Goal: Task Accomplishment & Management: Manage account settings

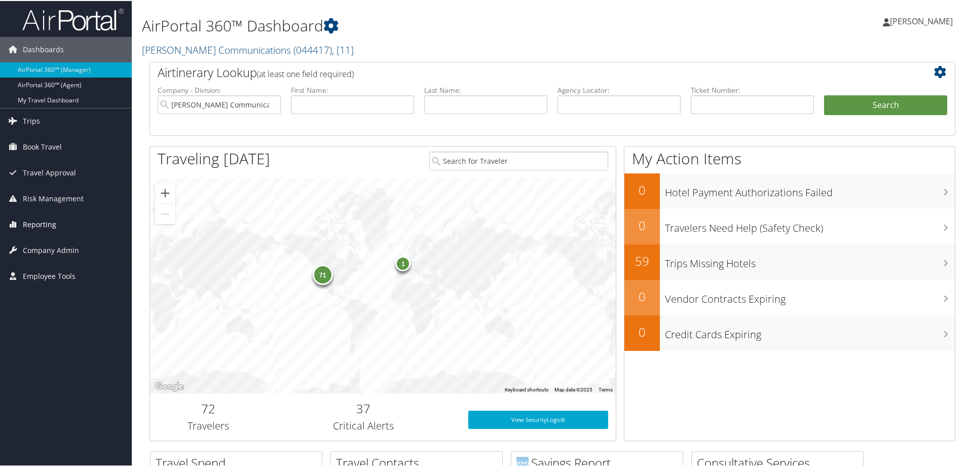
click at [44, 226] on span "Reporting" at bounding box center [39, 223] width 33 height 25
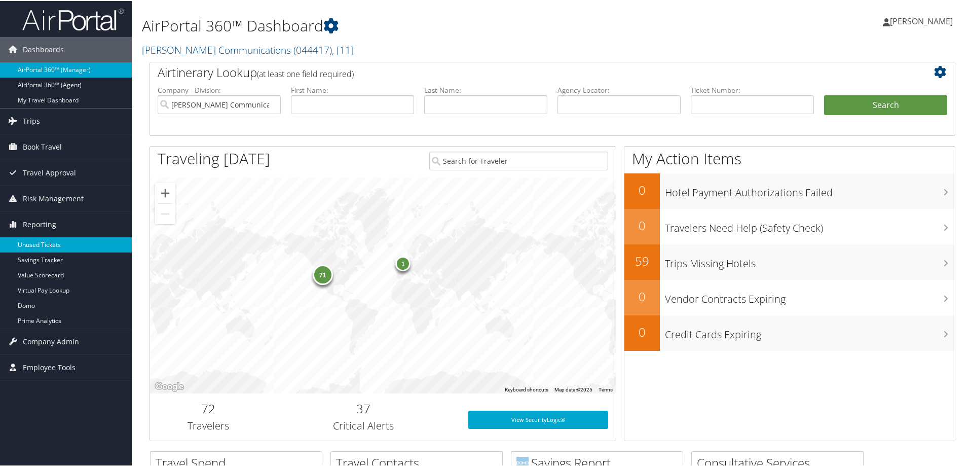
click at [43, 244] on link "Unused Tickets" at bounding box center [66, 243] width 132 height 15
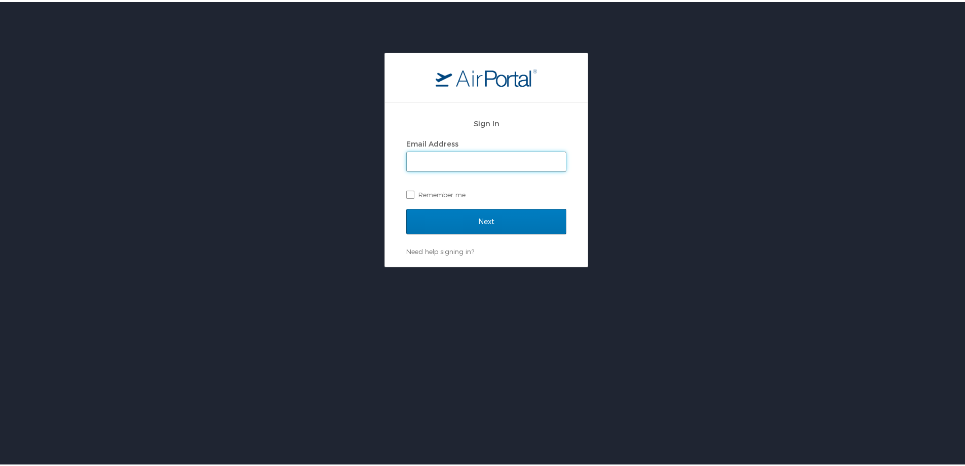
click at [423, 162] on input "Email Address" at bounding box center [486, 159] width 159 height 19
type input "tkruckeberg@hmhf.com"
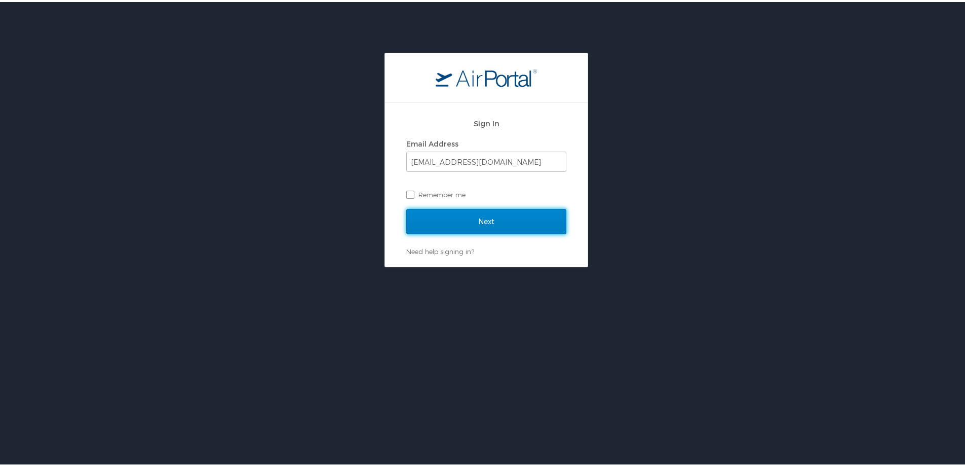
click at [497, 212] on input "Next" at bounding box center [486, 219] width 160 height 25
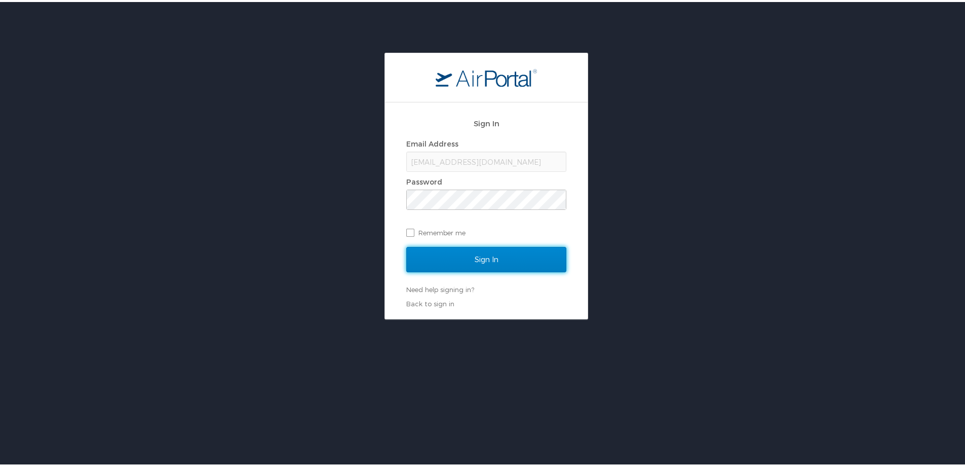
click at [481, 256] on input "Sign In" at bounding box center [486, 257] width 160 height 25
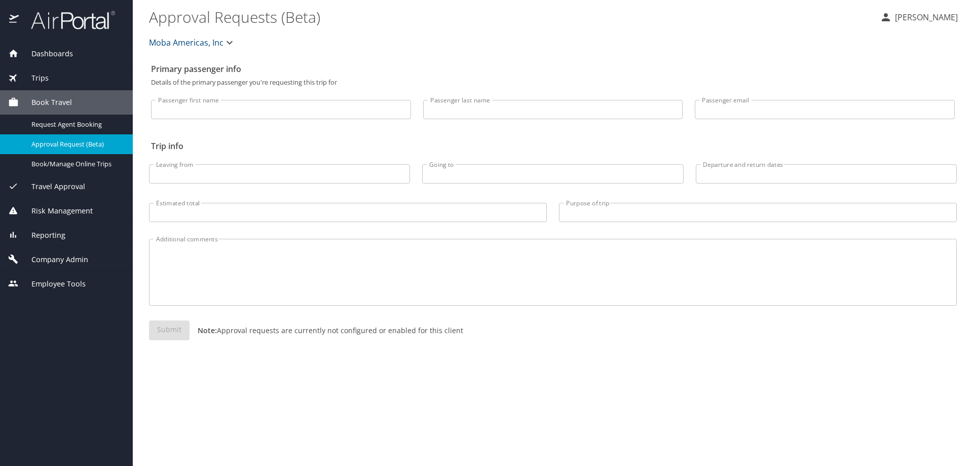
click at [53, 233] on span "Reporting" at bounding box center [42, 235] width 47 height 11
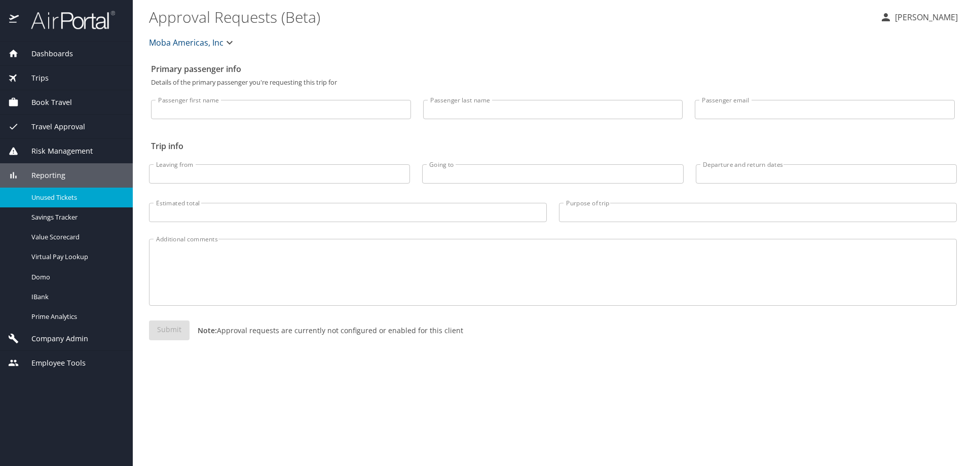
click at [66, 202] on span "Unused Tickets" at bounding box center [75, 198] width 89 height 10
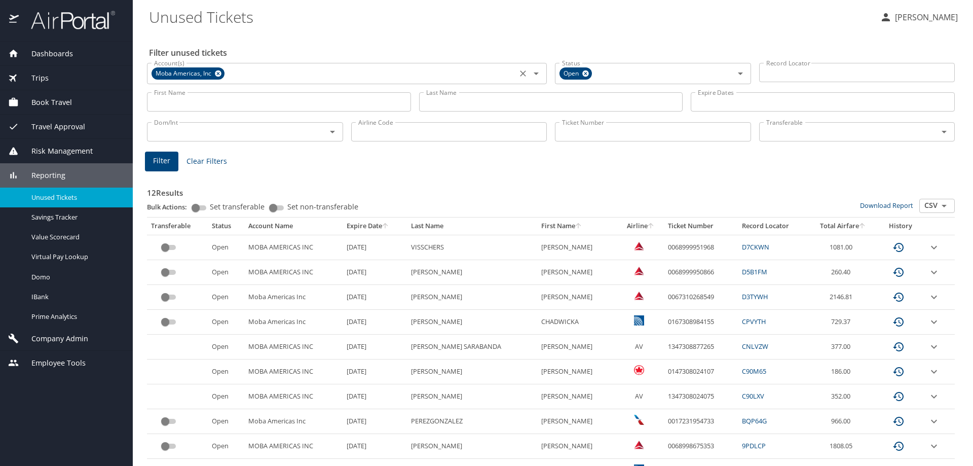
click at [218, 73] on icon at bounding box center [218, 73] width 8 height 11
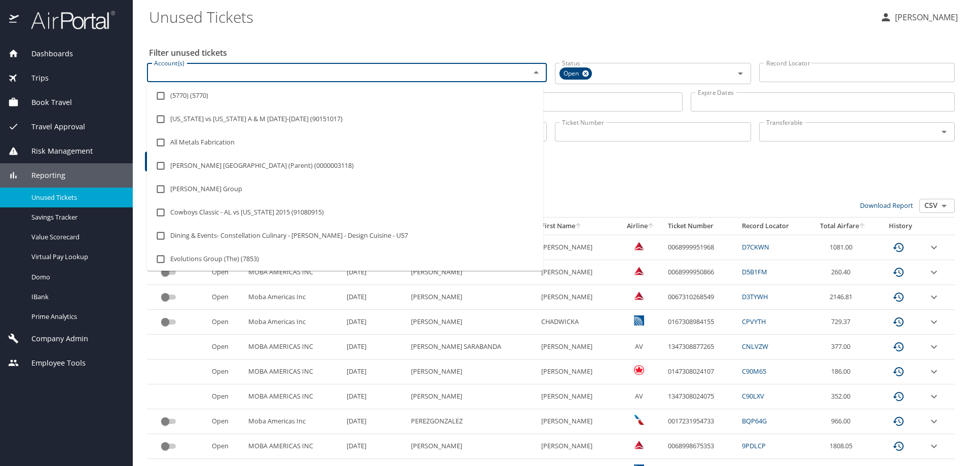
click at [218, 73] on input "Account(s)" at bounding box center [332, 72] width 364 height 13
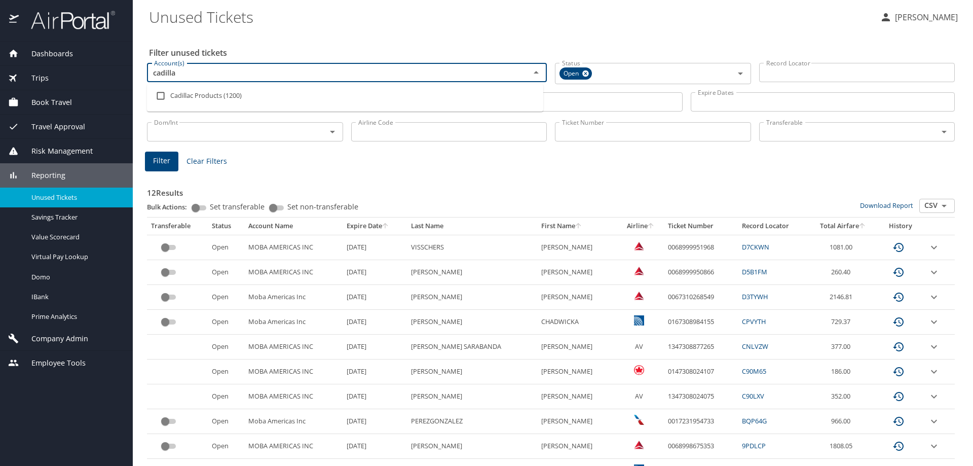
type input "cadillac"
click at [213, 100] on li "Cadillac Products (1200)" at bounding box center [345, 95] width 396 height 23
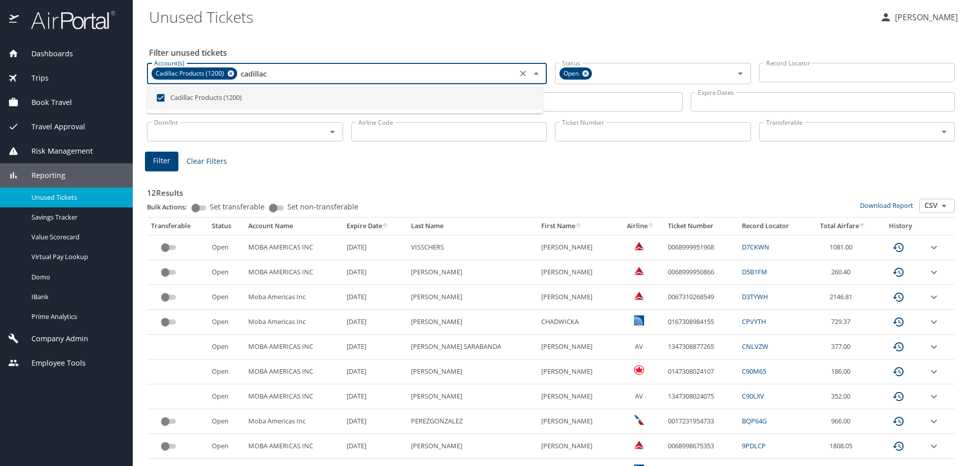
checkbox input "true"
type input "cadillac"
click at [308, 28] on Tickets "Unused Tickets" at bounding box center [510, 16] width 723 height 31
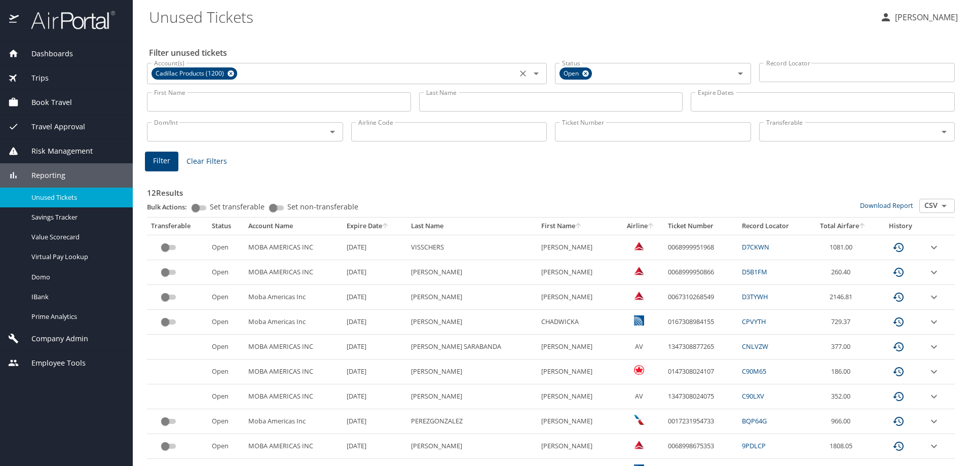
click at [153, 164] on button "Filter" at bounding box center [161, 162] width 33 height 20
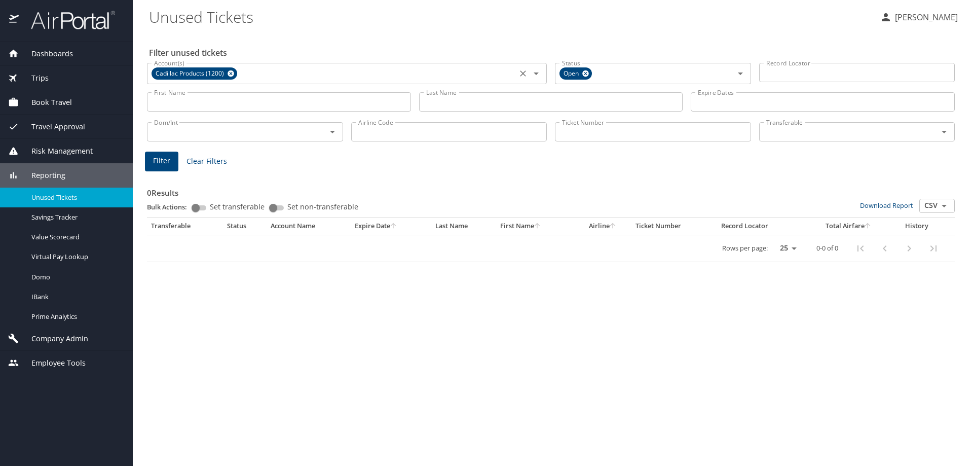
click at [55, 332] on div "Company Admin" at bounding box center [66, 338] width 133 height 24
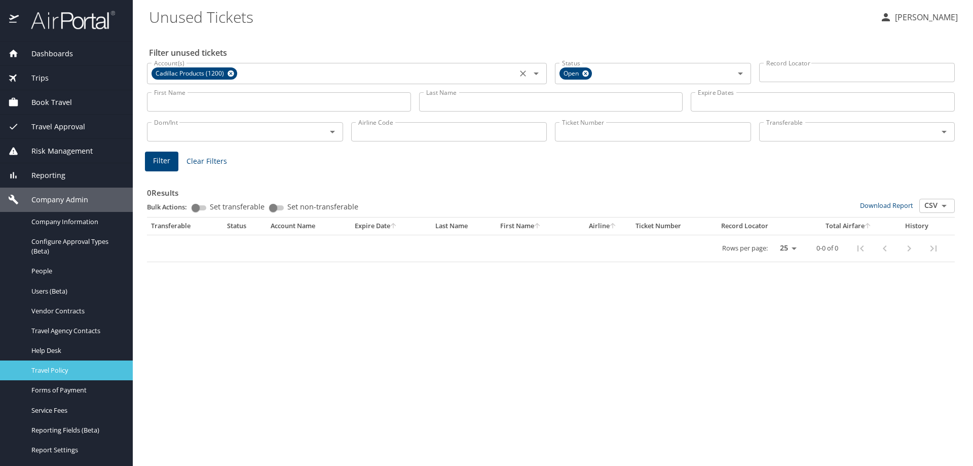
click at [51, 366] on span "Travel Policy" at bounding box center [75, 370] width 89 height 10
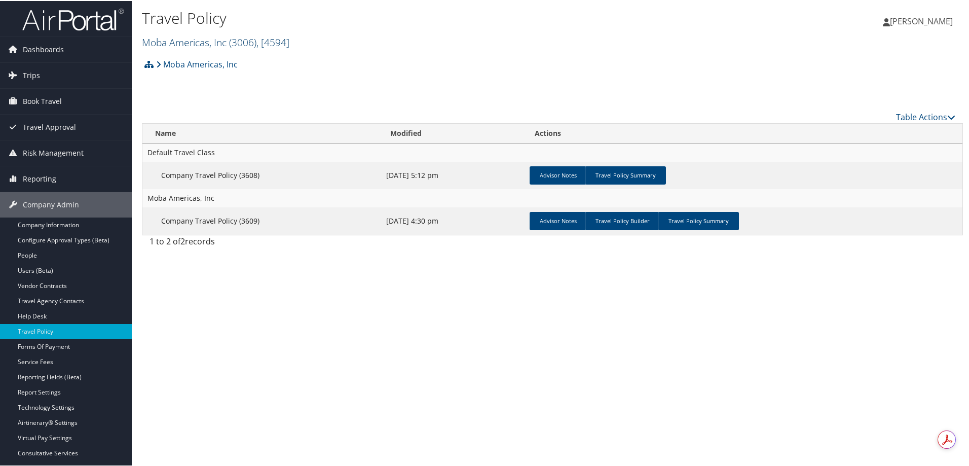
click at [197, 41] on link "Moba Americas, Inc ( 3006 ) , [ 4594 ]" at bounding box center [215, 41] width 147 height 14
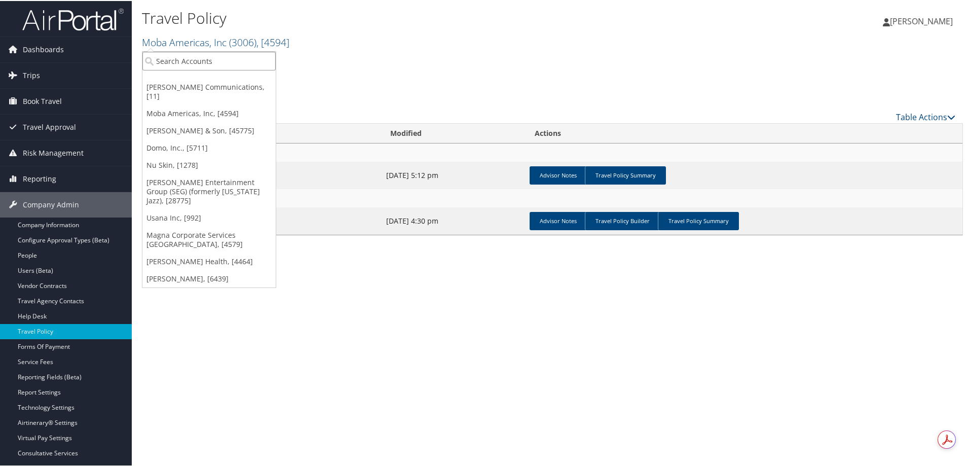
click at [199, 67] on input "search" at bounding box center [208, 60] width 133 height 19
type input "cadillac"
click at [206, 79] on div "Cadillac Products (1200), [4539]" at bounding box center [212, 78] width 150 height 9
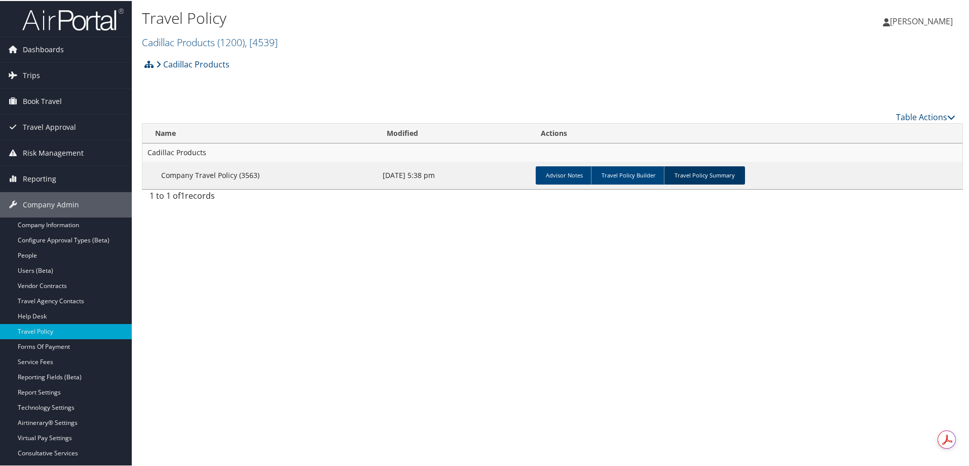
click at [694, 174] on link "Travel Policy Summary" at bounding box center [704, 174] width 81 height 18
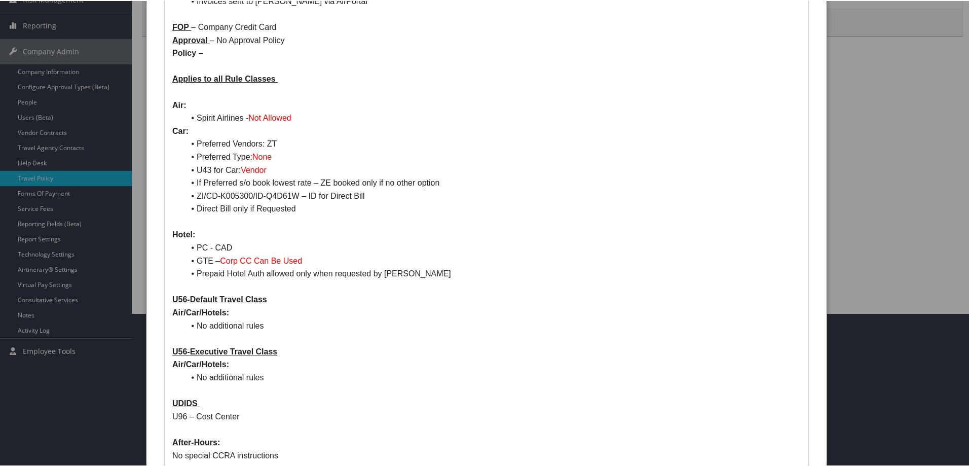
scroll to position [152, 0]
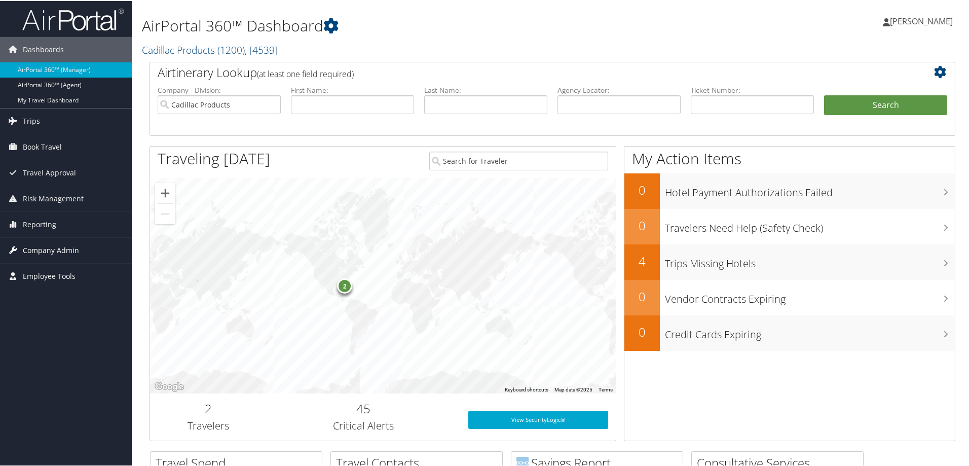
click at [65, 247] on span "Company Admin" at bounding box center [51, 249] width 56 height 25
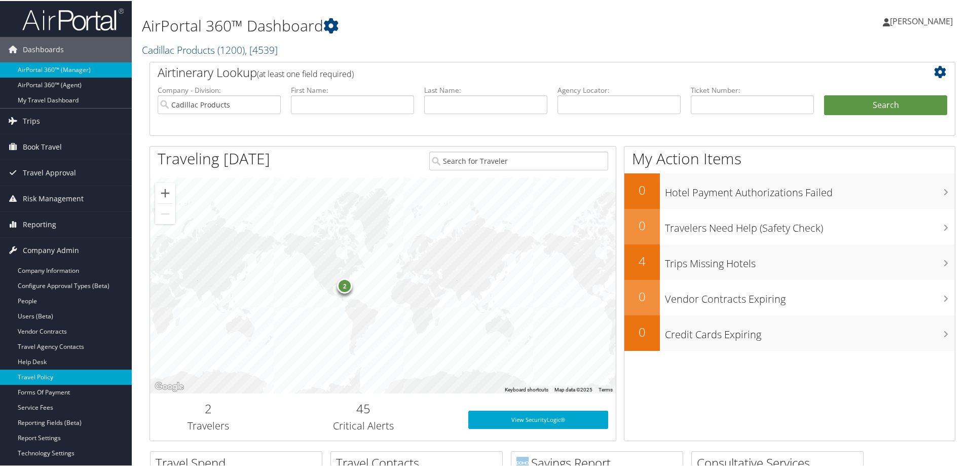
click at [50, 373] on link "Travel Policy" at bounding box center [66, 375] width 132 height 15
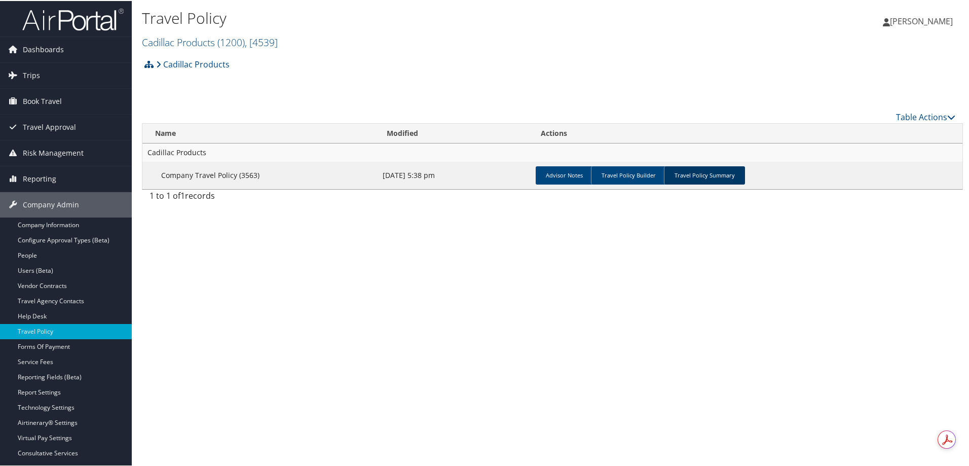
click at [700, 170] on link "Travel Policy Summary" at bounding box center [704, 174] width 81 height 18
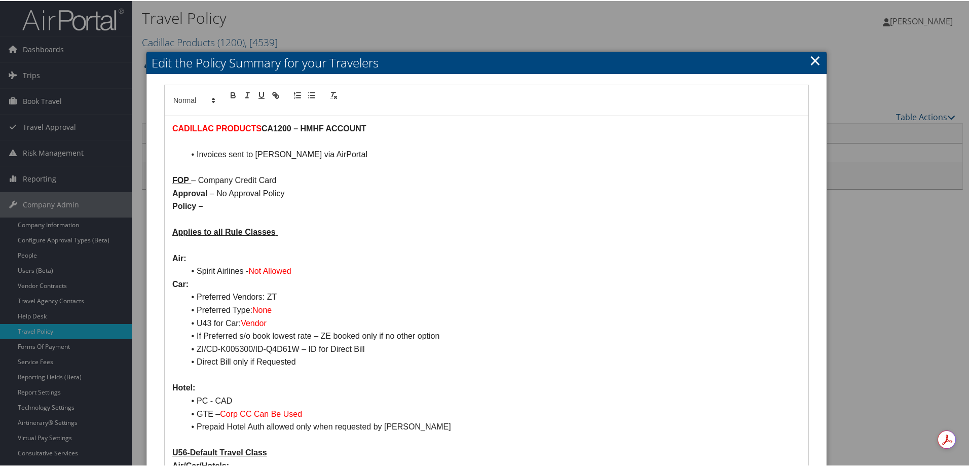
click at [815, 58] on link "×" at bounding box center [815, 59] width 12 height 20
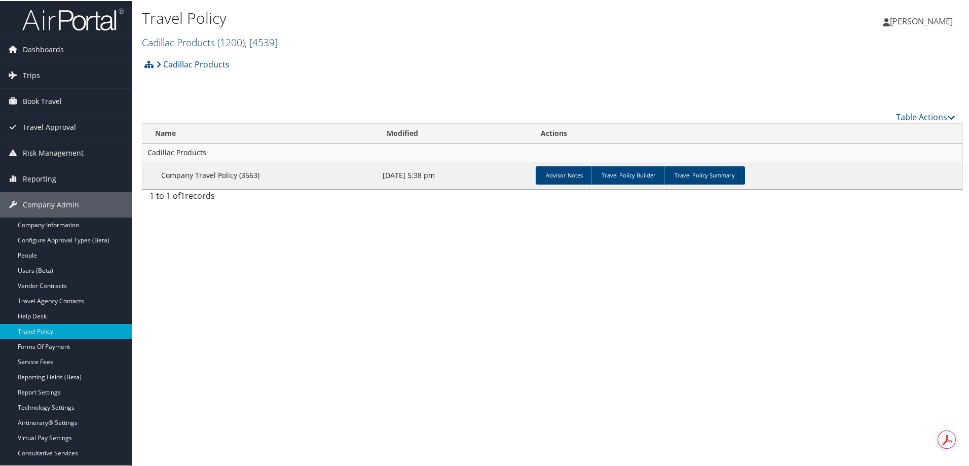
click at [166, 37] on link "Cadillac Products ( 1200 ) , [ 4539 ]" at bounding box center [210, 41] width 136 height 14
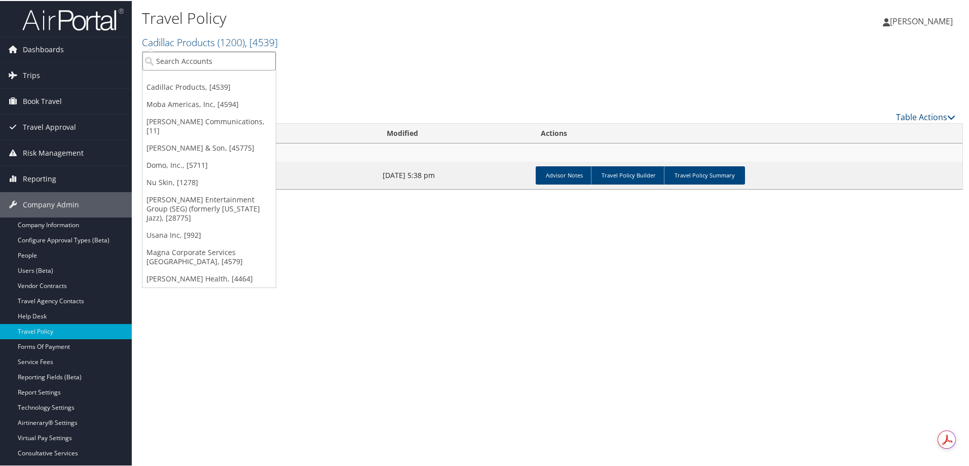
click at [198, 60] on input "search" at bounding box center [208, 60] width 133 height 19
type input "fronius"
click at [189, 80] on div "Fronius USA LLC (1850), [4597]" at bounding box center [210, 78] width 147 height 9
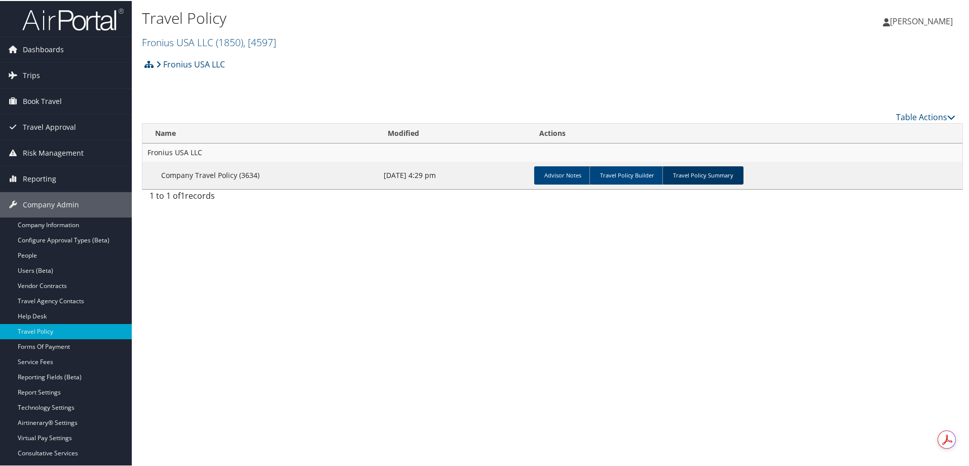
click at [705, 174] on link "Travel Policy Summary" at bounding box center [702, 174] width 81 height 18
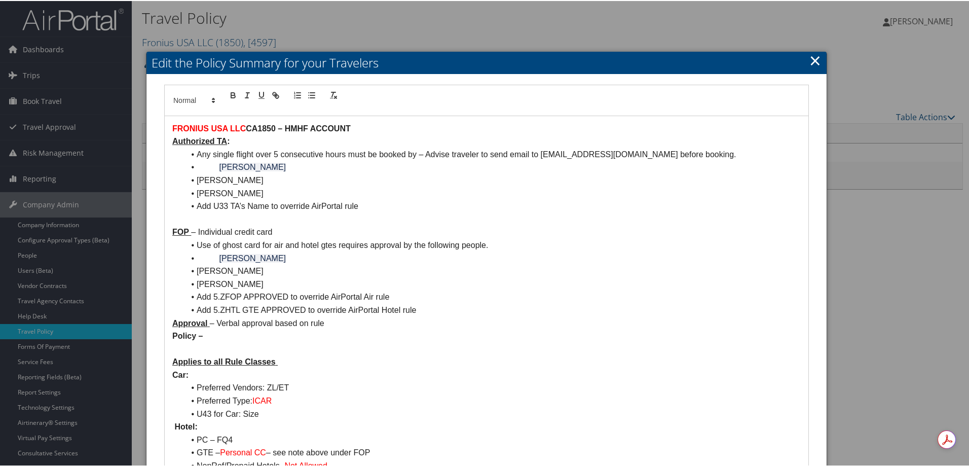
click at [810, 54] on link "×" at bounding box center [815, 59] width 12 height 20
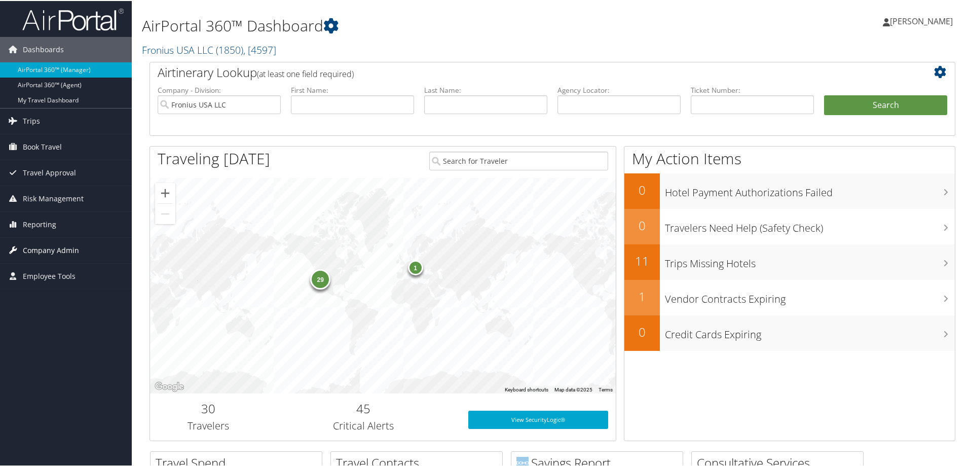
click at [45, 244] on span "Company Admin" at bounding box center [51, 249] width 56 height 25
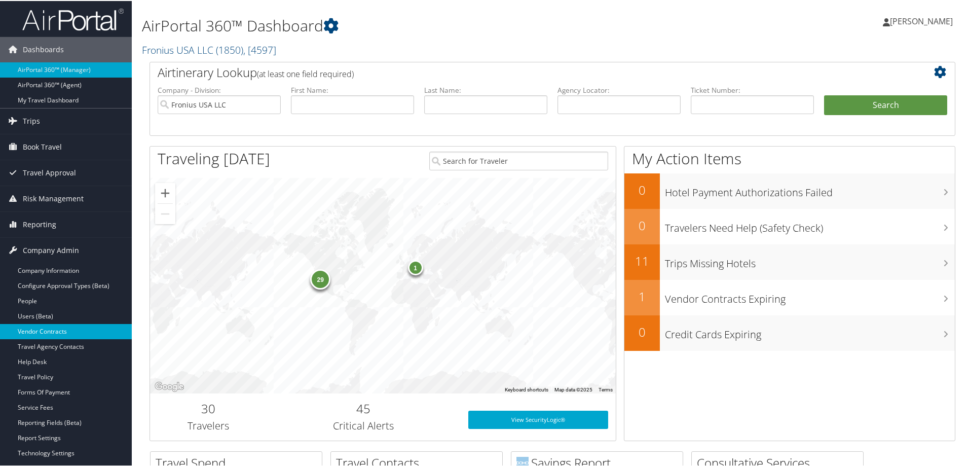
click at [46, 330] on link "Vendor Contracts" at bounding box center [66, 330] width 132 height 15
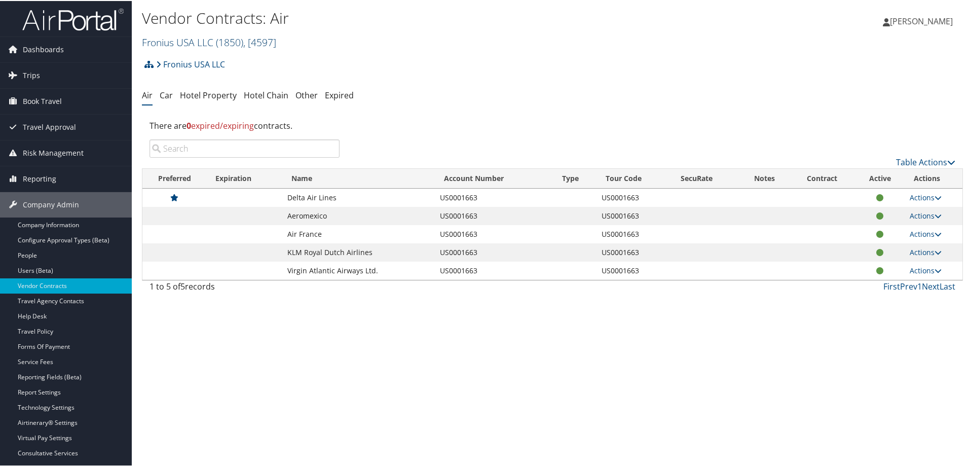
click at [190, 40] on link "Fronius USA LLC ( 1850 ) , [ 4597 ]" at bounding box center [209, 41] width 134 height 14
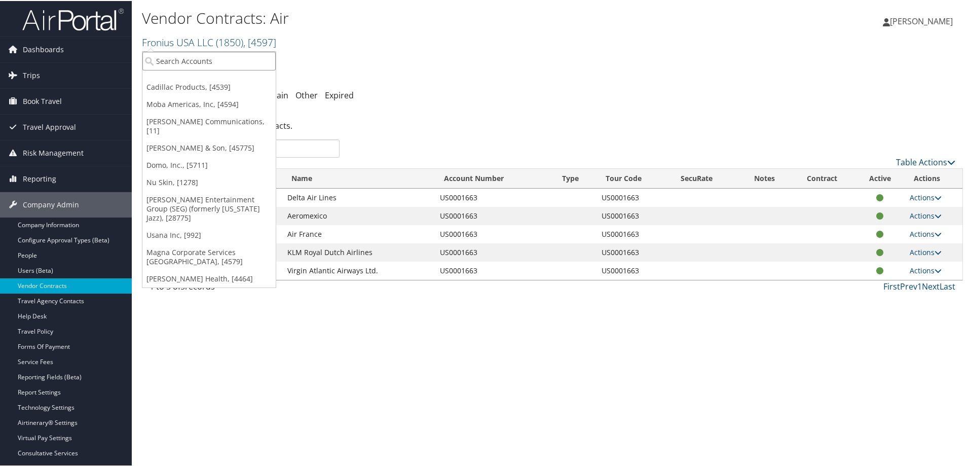
click at [190, 55] on input "search" at bounding box center [208, 60] width 133 height 19
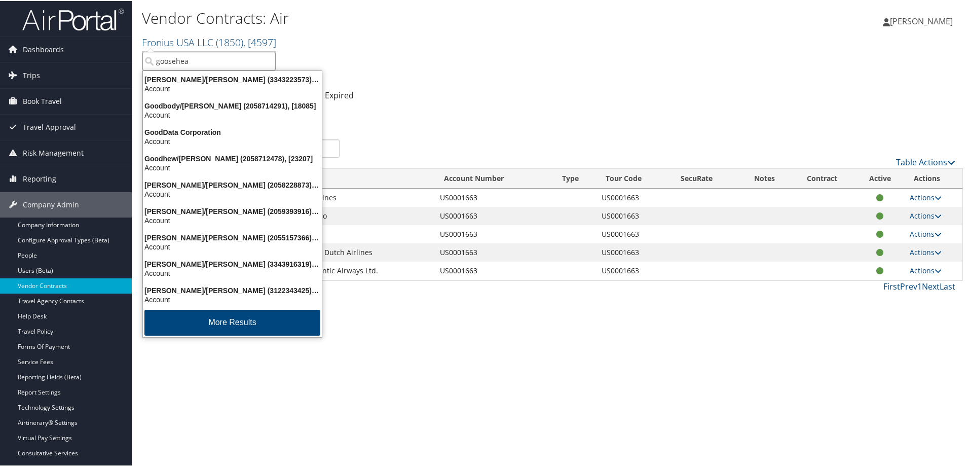
type input "goosehead"
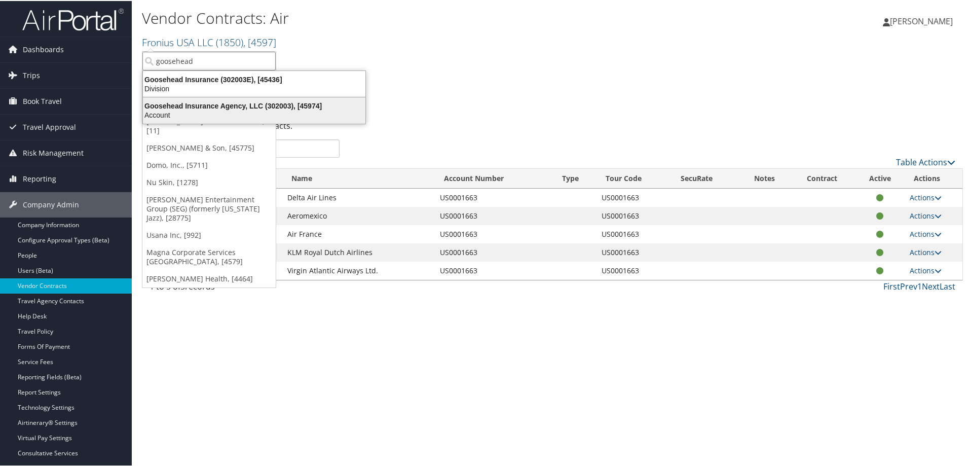
click at [216, 111] on div "Account" at bounding box center [254, 113] width 235 height 9
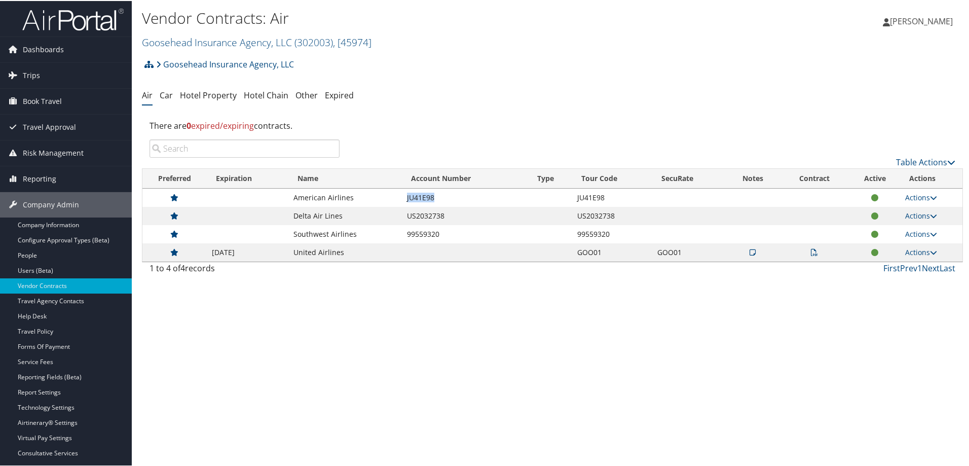
drag, startPoint x: 454, startPoint y: 196, endPoint x: 373, endPoint y: 195, distance: 80.6
click at [373, 195] on tr "American Airlines JU41E98 JU41E98 Actions View Contracts Edit Contract Delete" at bounding box center [552, 196] width 820 height 18
copy tr "JU41E98"
click at [43, 177] on span "Reporting" at bounding box center [39, 177] width 33 height 25
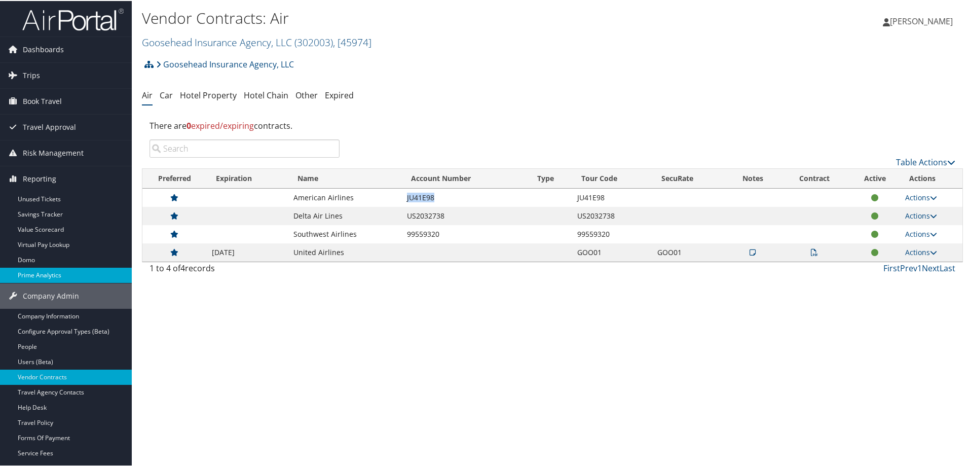
click at [46, 268] on link "Prime Analytics" at bounding box center [66, 274] width 132 height 15
click at [436, 86] on ul "Air Car Hotel Property Hotel Chain Other Expired" at bounding box center [552, 95] width 821 height 18
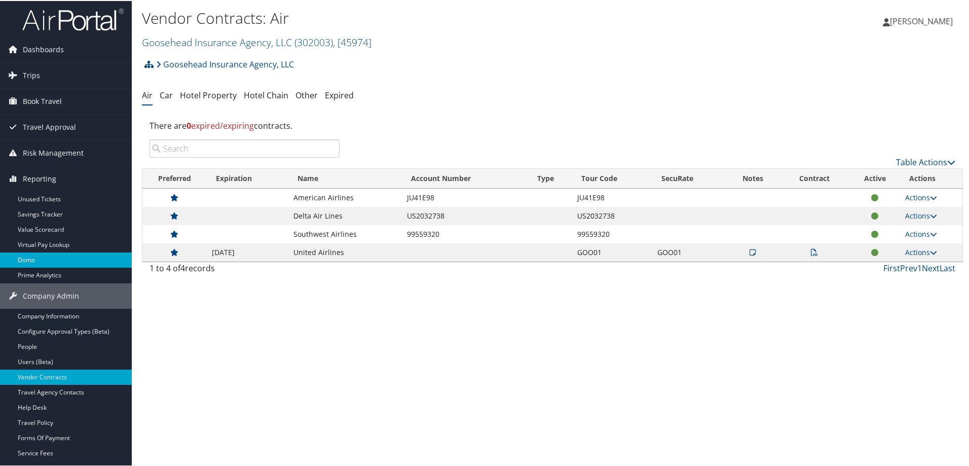
click at [44, 259] on link "Domo" at bounding box center [66, 258] width 132 height 15
click at [28, 255] on link "Domo" at bounding box center [66, 258] width 132 height 15
drag, startPoint x: 526, startPoint y: 120, endPoint x: 315, endPoint y: 74, distance: 215.7
click at [524, 119] on div "There are 0 expired/expiring contracts." at bounding box center [552, 124] width 821 height 27
click at [515, 85] on div "Goosehead Insurance Agency, LLC Account Structure Goosehead Insurance Agency, L…" at bounding box center [552, 165] width 821 height 225
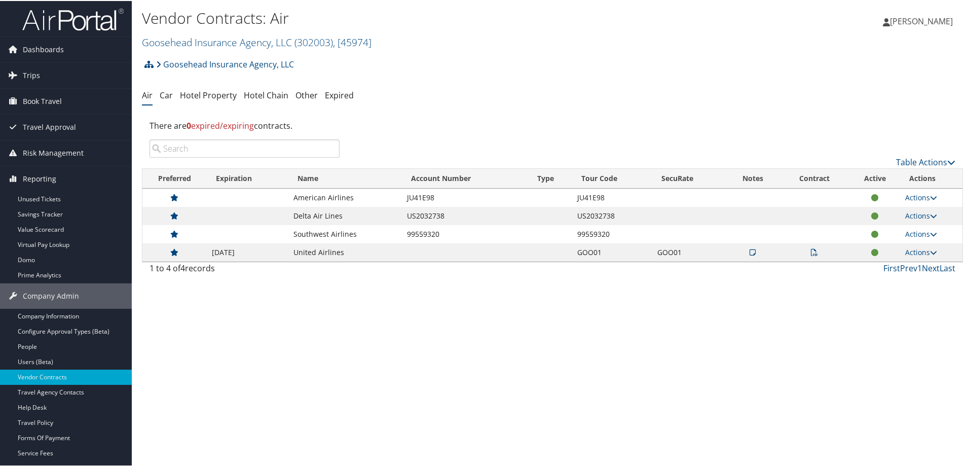
click at [459, 95] on ul "Air Car Hotel Property Hotel Chain Other Expired" at bounding box center [552, 95] width 821 height 18
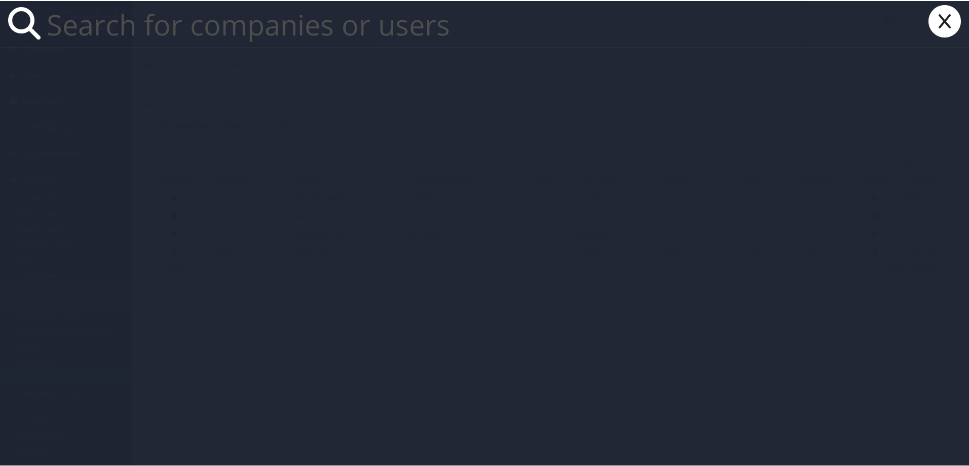
paste input "jaime.villalba@moba.net"
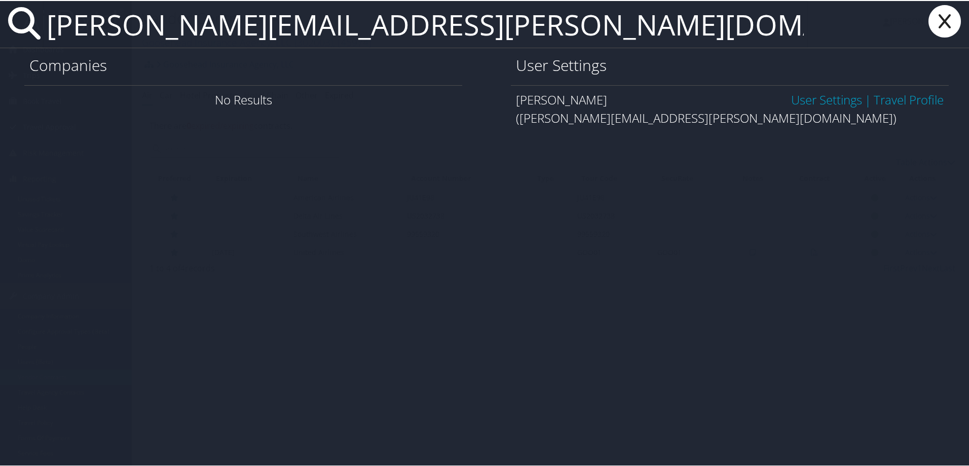
type input "jaime.villalba@moba.net"
click at [808, 99] on link "User Settings" at bounding box center [826, 98] width 71 height 17
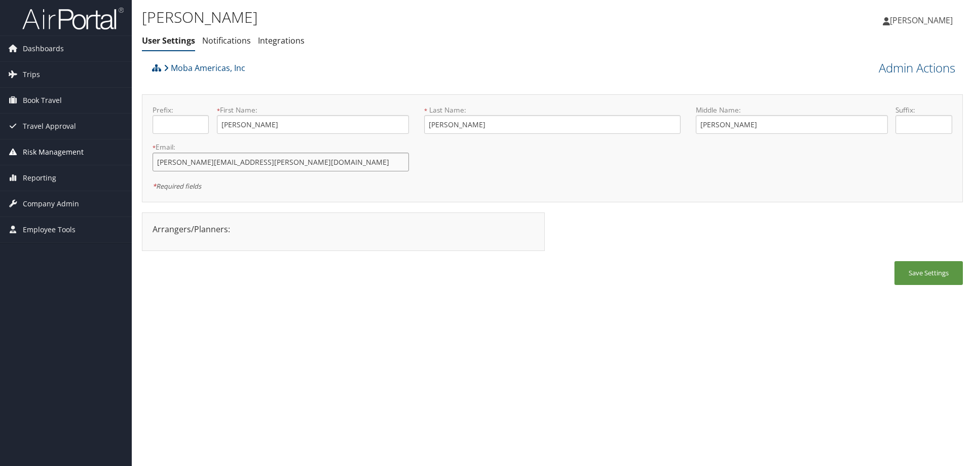
drag, startPoint x: 249, startPoint y: 163, endPoint x: 94, endPoint y: 162, distance: 155.1
click at [94, 162] on div "Dashboards AirPortal 360™ (Manager) AirPortal 360™ (Agent) My Travel Dashboard …" at bounding box center [486, 233] width 973 height 466
paste input "luis.jaime"
type input "luis.jaime@moba.net"
click at [882, 69] on link "Admin Actions" at bounding box center [917, 67] width 77 height 17
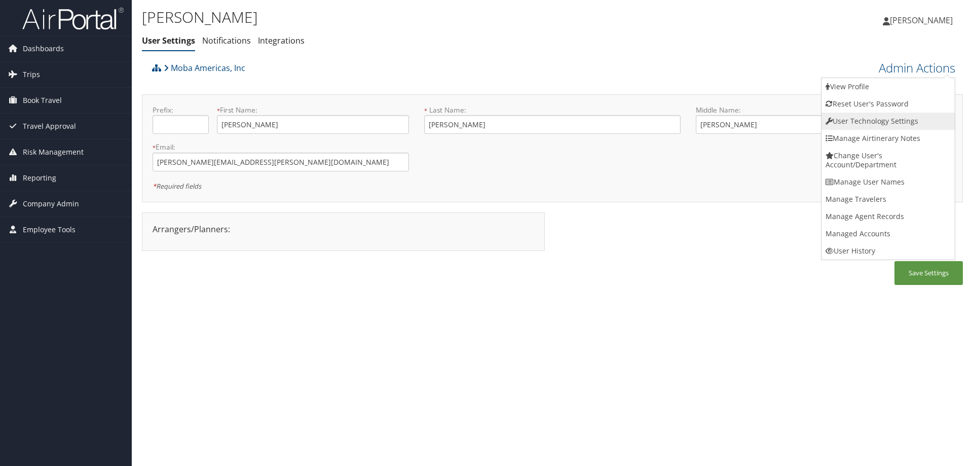
click at [860, 122] on link "User Technology Settings" at bounding box center [887, 120] width 133 height 17
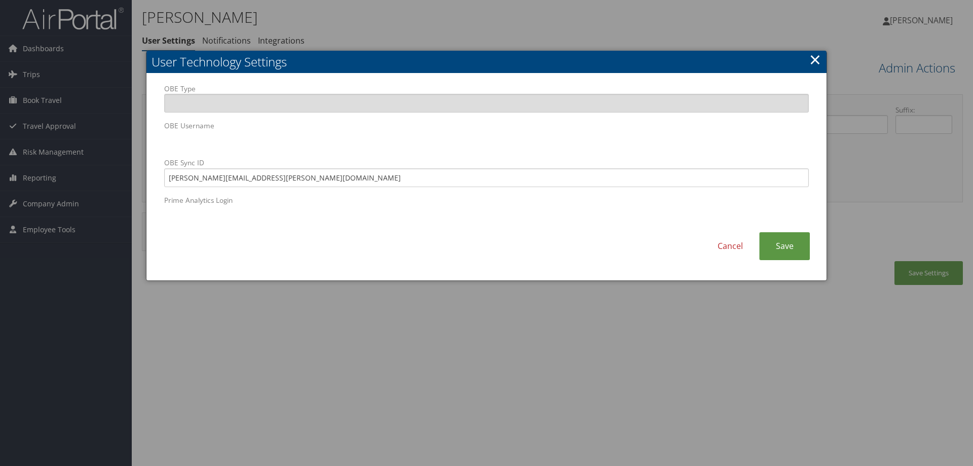
click at [39, 145] on body "Menu Dashboards ► AirPortal 360™ (Manager) AirPortal 360™ (Agent) My Travel Das…" at bounding box center [486, 233] width 973 height 466
click at [272, 185] on input "jaime.villalba@moba.net" at bounding box center [486, 177] width 645 height 19
drag, startPoint x: 272, startPoint y: 184, endPoint x: 130, endPoint y: 180, distance: 141.9
click at [130, 180] on body "Menu Dashboards ► AirPortal 360™ (Manager) AirPortal 360™ (Agent) My Travel Das…" at bounding box center [486, 233] width 973 height 466
paste input "luis.jaime"
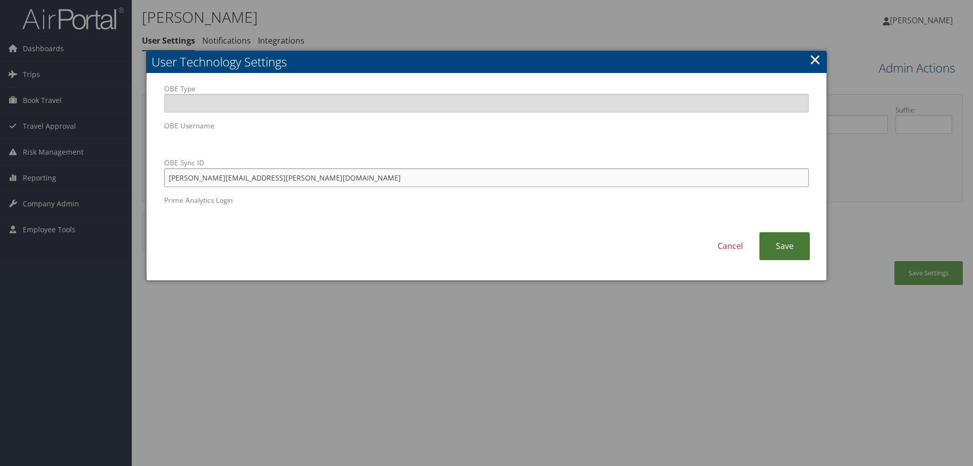
type input "luis.jaime@moba.net"
click at [794, 247] on link "Save" at bounding box center [784, 246] width 51 height 28
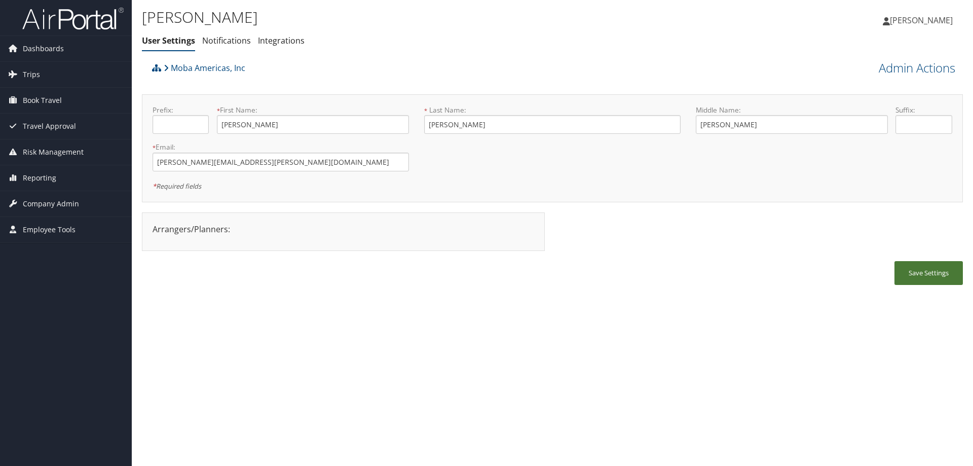
click at [928, 273] on button "Save Settings" at bounding box center [928, 273] width 68 height 24
click at [914, 275] on button "Save Settings" at bounding box center [928, 273] width 68 height 24
click at [898, 69] on link "Admin Actions" at bounding box center [917, 67] width 77 height 17
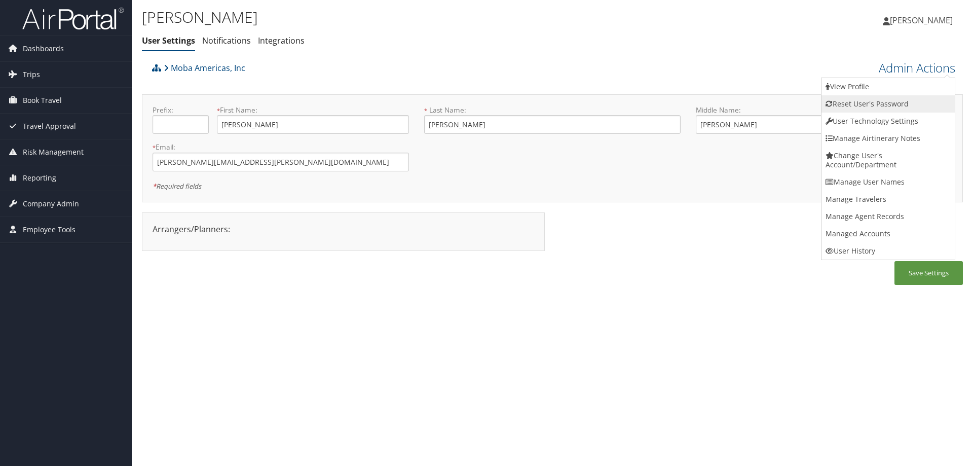
click at [863, 102] on link "Reset User's Password" at bounding box center [887, 103] width 133 height 17
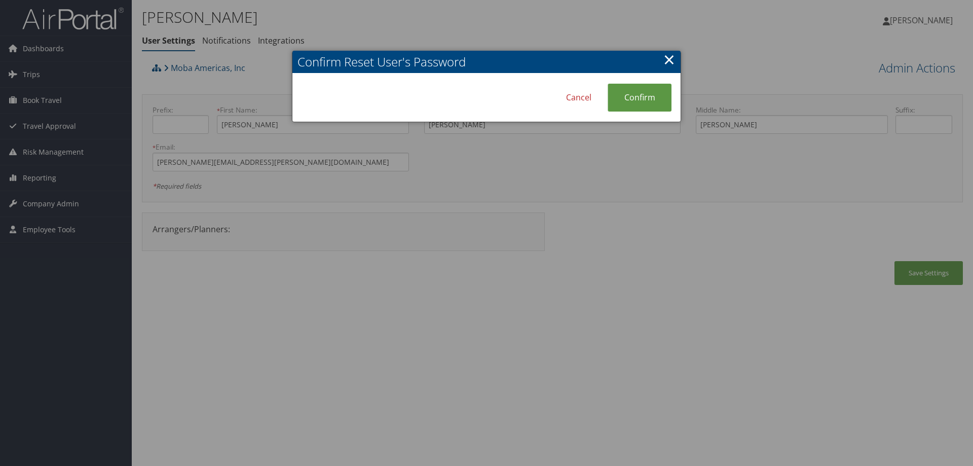
drag, startPoint x: 658, startPoint y: 95, endPoint x: 523, endPoint y: 111, distance: 135.3
click at [656, 95] on link "Confirm" at bounding box center [640, 98] width 64 height 28
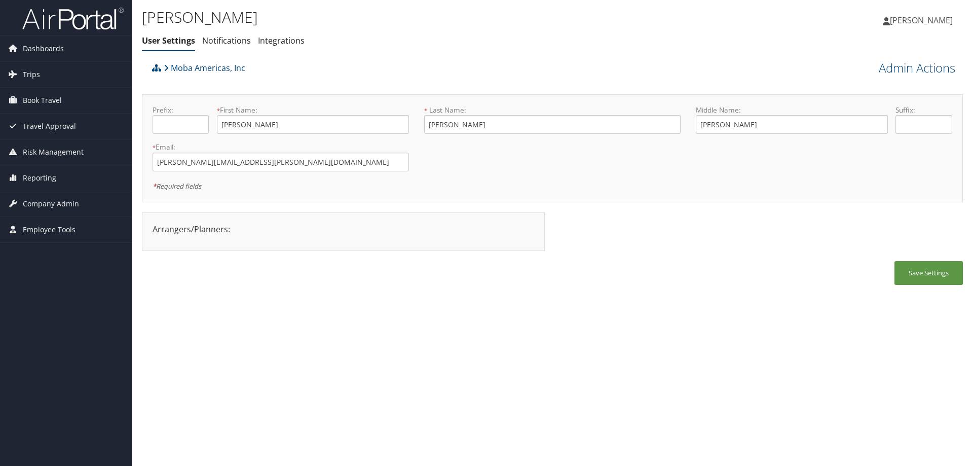
click at [376, 333] on div "Luis Villalba Herrera User Settings Notifications Integrations User Settings No…" at bounding box center [552, 233] width 841 height 466
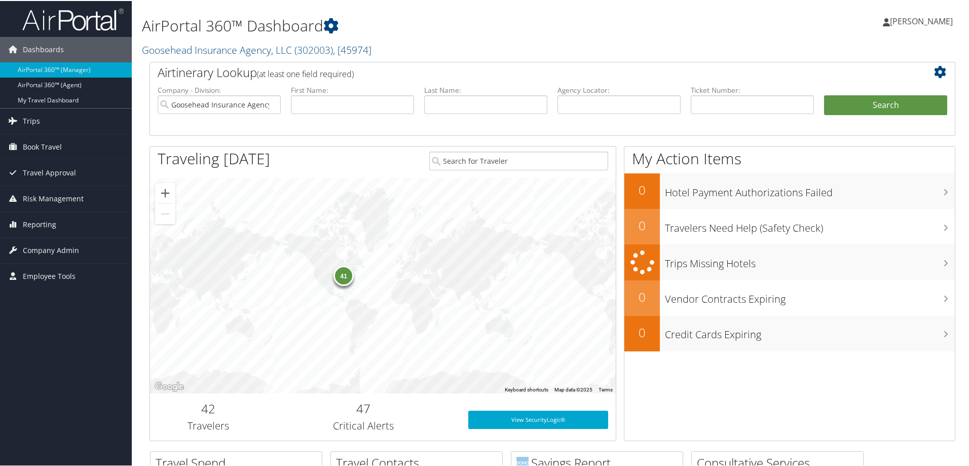
click at [901, 20] on span "[PERSON_NAME]" at bounding box center [921, 20] width 63 height 11
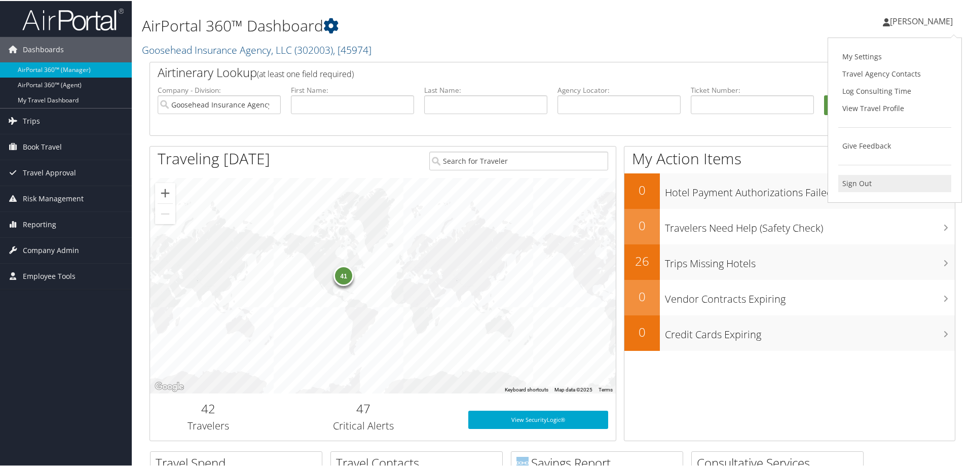
click at [858, 179] on link "Sign Out" at bounding box center [894, 182] width 113 height 17
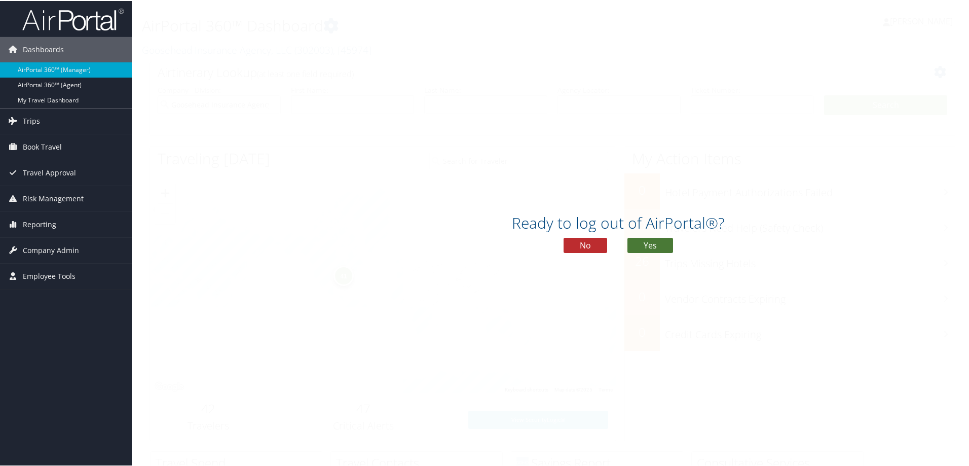
click at [648, 239] on button "Yes" at bounding box center [650, 244] width 46 height 15
